Goal: Download file/media

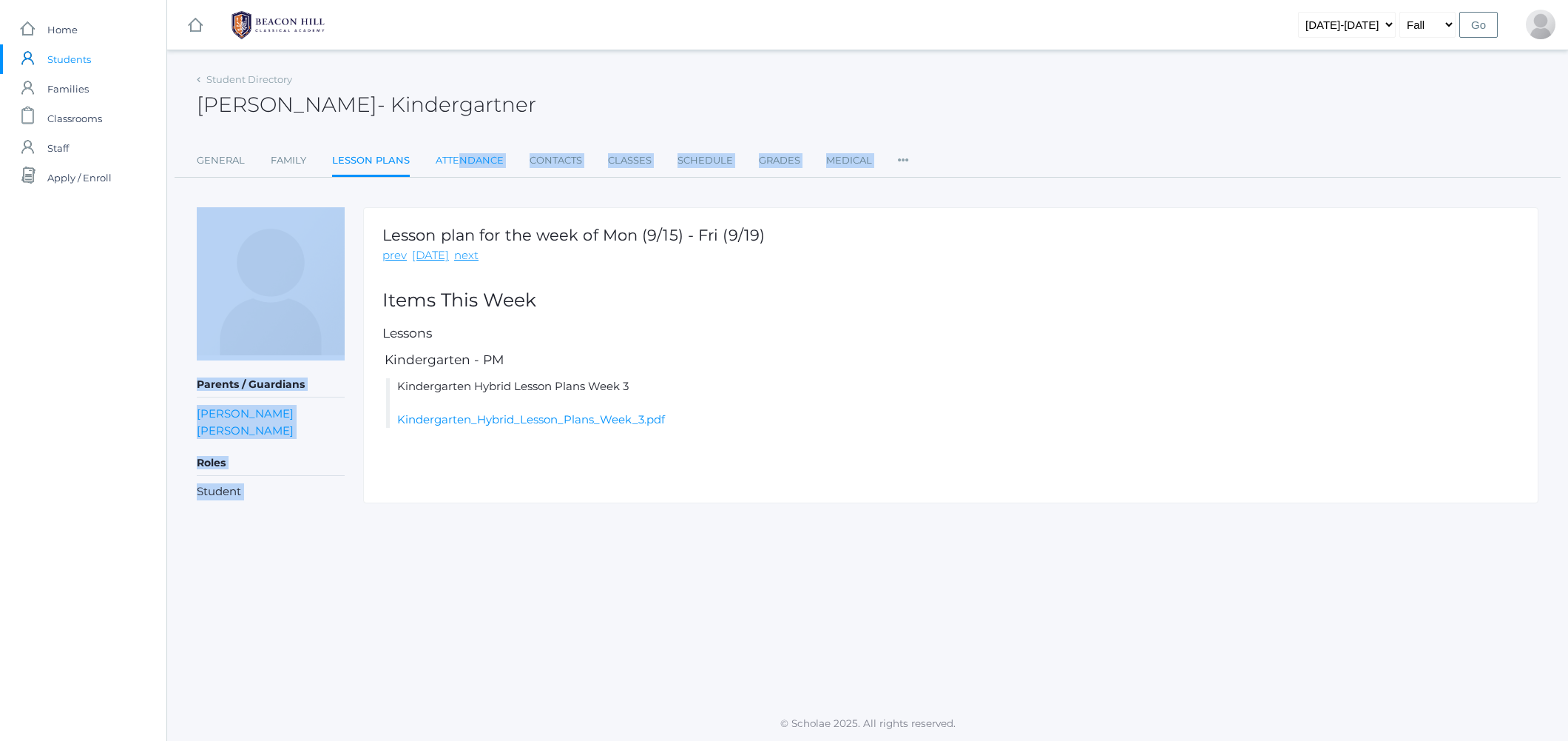
drag, startPoint x: 488, startPoint y: 182, endPoint x: 454, endPoint y: 164, distance: 38.5
click at [455, 164] on div "Student Directory [PERSON_NAME] [PERSON_NAME] General Family Lesson Plans Atten…" at bounding box center [868, 286] width 1341 height 435
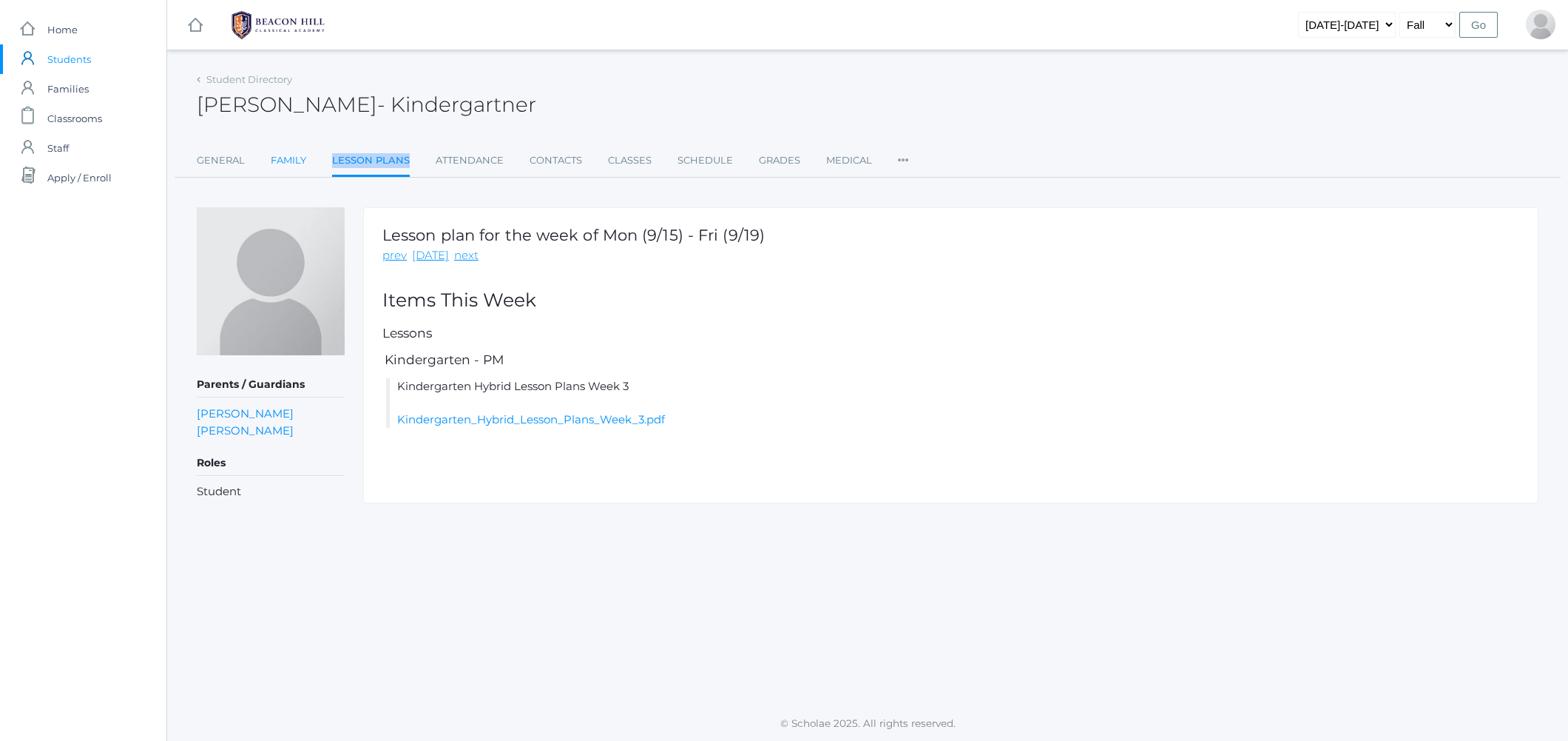
click at [297, 159] on link "Family" at bounding box center [288, 160] width 35 height 30
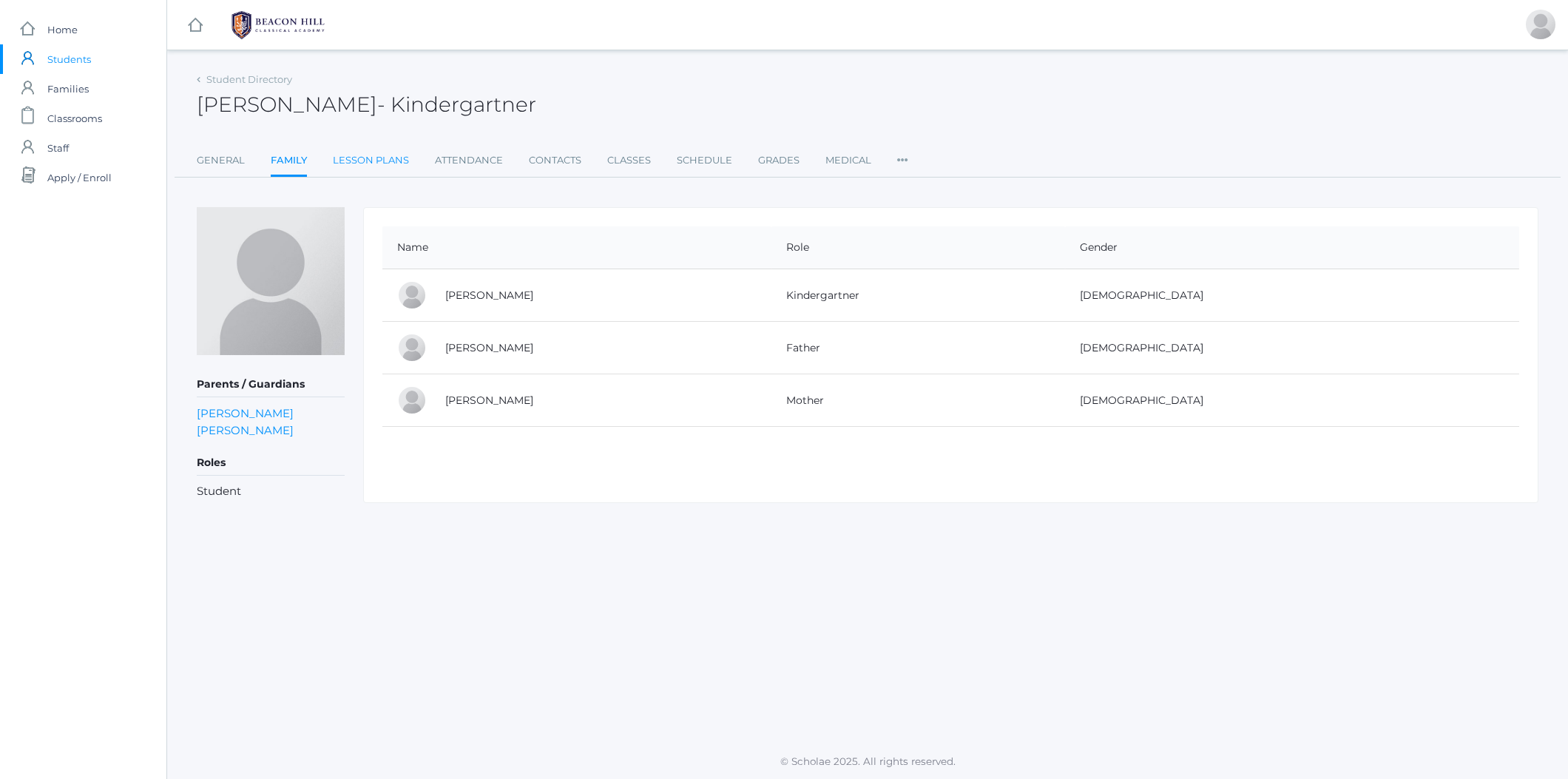
click at [378, 155] on link "Lesson Plans" at bounding box center [370, 160] width 76 height 30
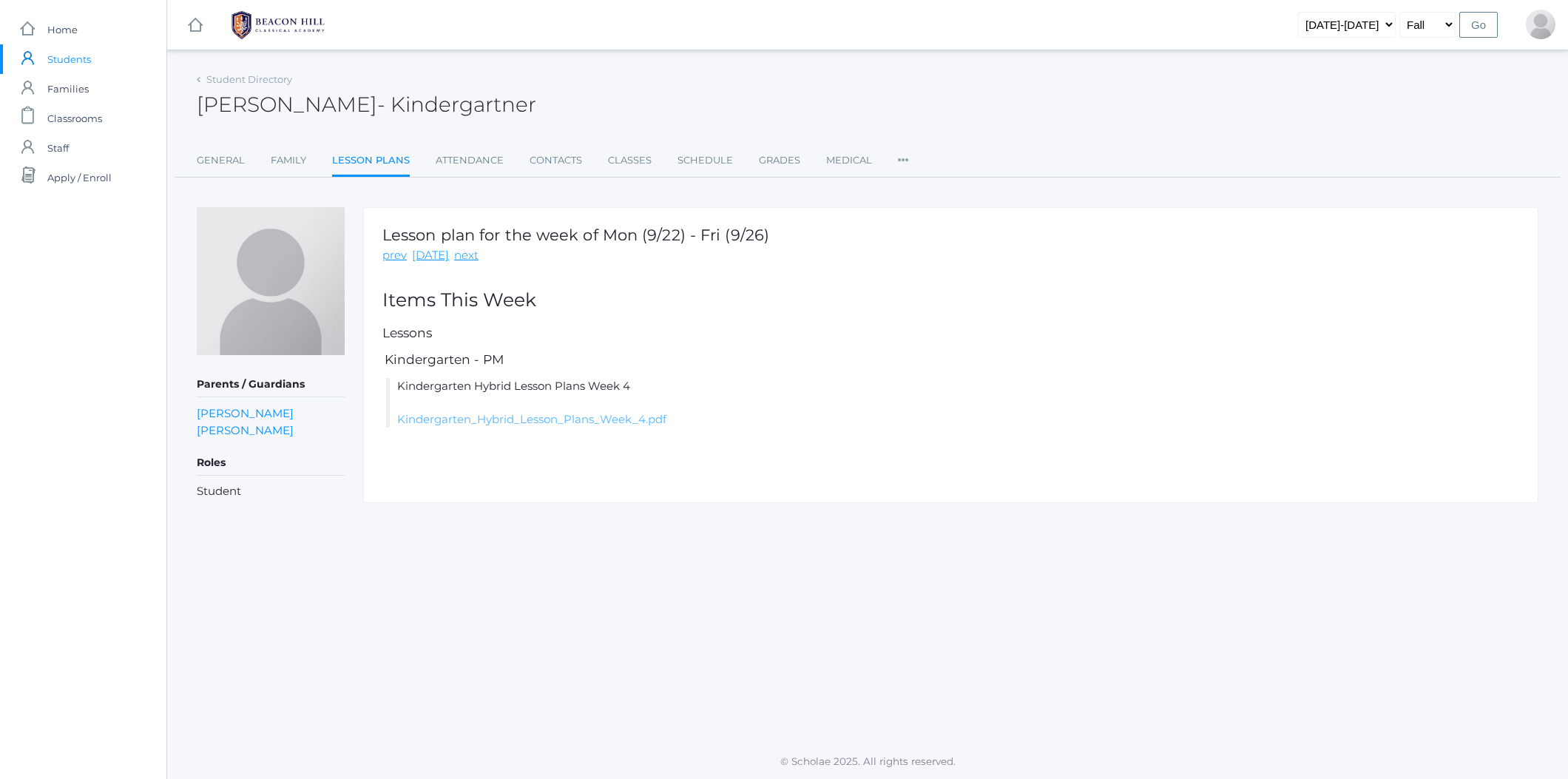
click at [460, 418] on link "Kindergarten_Hybrid_Lesson_Plans_Week_4.pdf" at bounding box center [531, 418] width 269 height 14
click at [574, 424] on link "Kindergarten_Hybrid_Lesson_Plans_Week_4.pdf" at bounding box center [531, 418] width 269 height 14
